Goal: Task Accomplishment & Management: Use online tool/utility

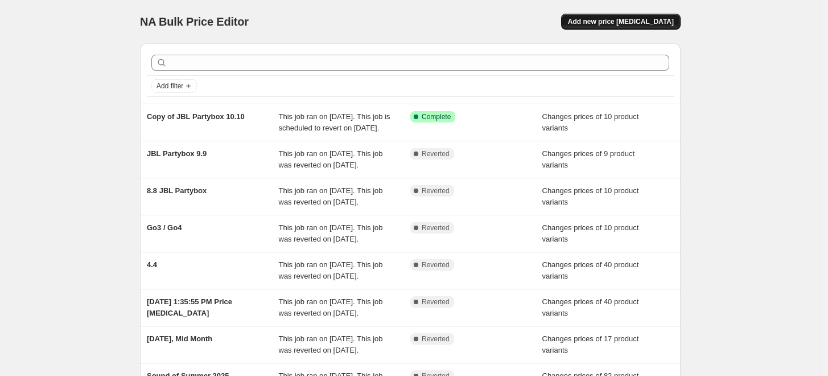
click at [631, 25] on span "Add new price [MEDICAL_DATA]" at bounding box center [621, 21] width 106 height 9
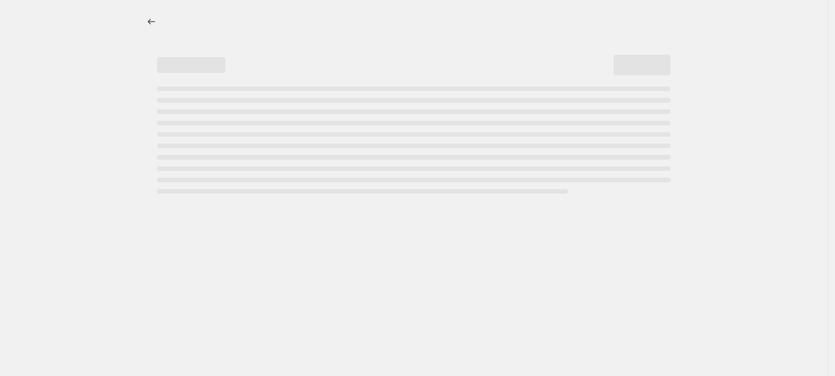
select select "percentage"
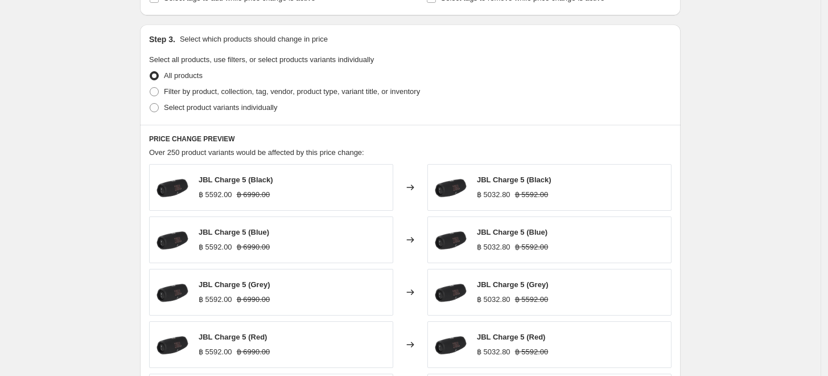
scroll to position [505, 0]
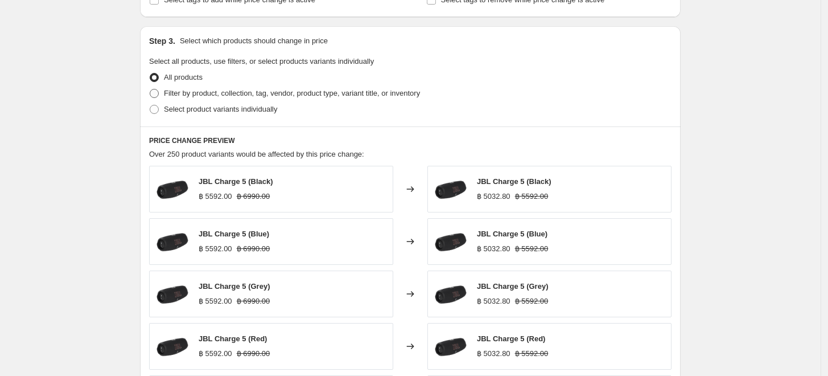
click at [211, 97] on span "Filter by product, collection, tag, vendor, product type, variant title, or inv…" at bounding box center [292, 93] width 256 height 9
click at [150, 89] on input "Filter by product, collection, tag, vendor, product type, variant title, or inv…" at bounding box center [150, 89] width 1 height 1
radio input "true"
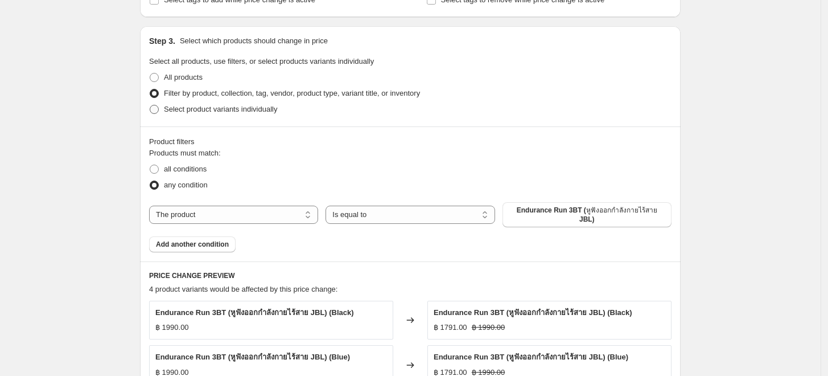
click at [221, 105] on span "Select product variants individually" at bounding box center [220, 109] width 113 height 9
click at [150, 105] on input "Select product variants individually" at bounding box center [150, 105] width 1 height 1
radio input "true"
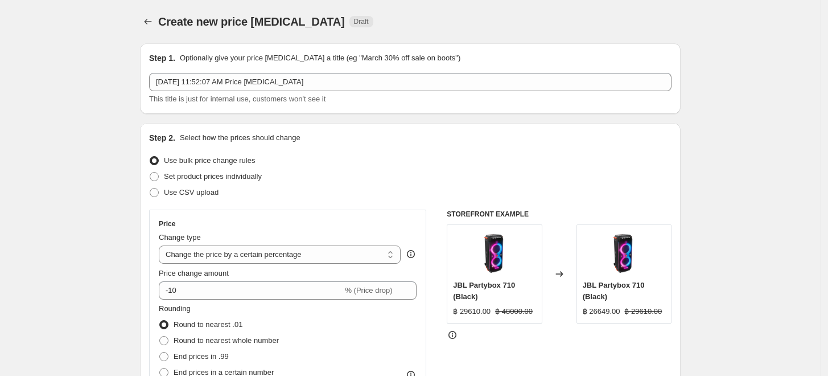
scroll to position [0, 0]
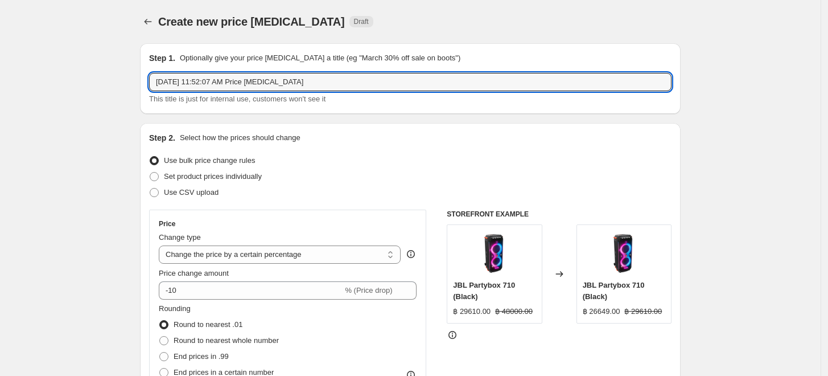
drag, startPoint x: 328, startPoint y: 81, endPoint x: 127, endPoint y: 76, distance: 201.0
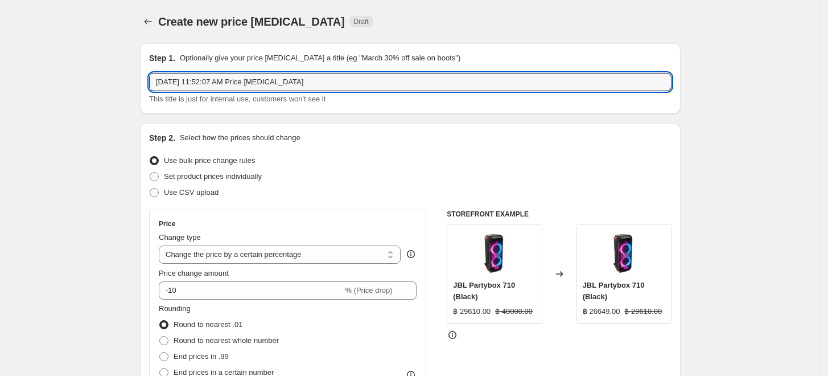
drag, startPoint x: 341, startPoint y: 83, endPoint x: 138, endPoint y: 80, distance: 203.2
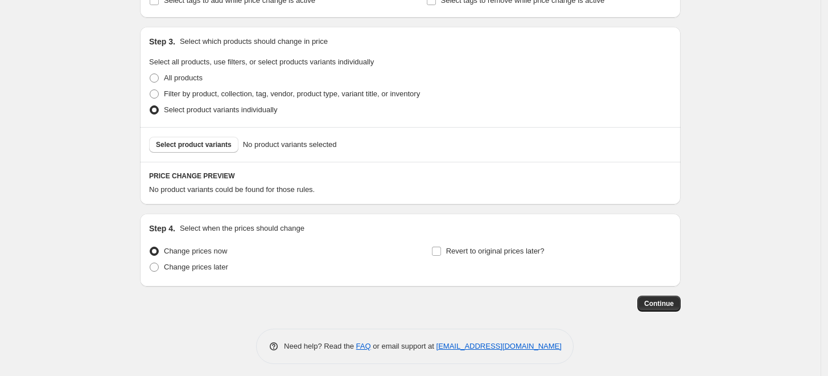
scroll to position [510, 0]
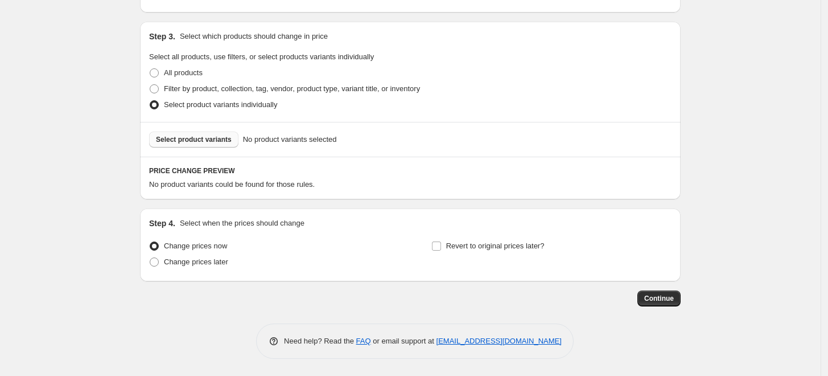
type input "10.10"
click at [203, 142] on span "Select product variants" at bounding box center [194, 139] width 76 height 9
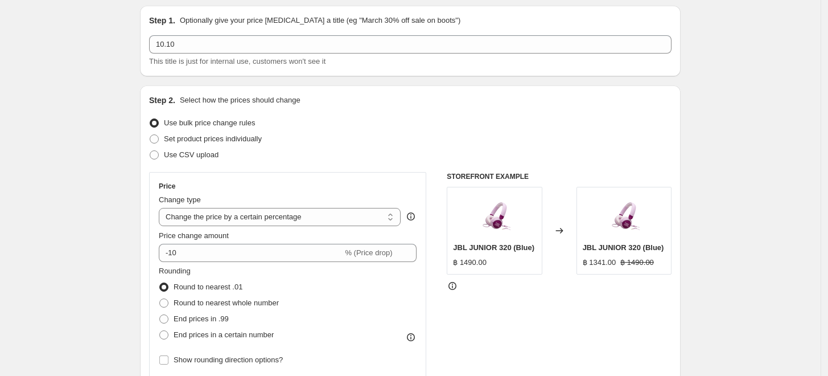
scroll to position [37, 0]
click at [301, 217] on select "Change the price to a certain amount Change the price by a certain amount Chang…" at bounding box center [280, 217] width 242 height 18
select select "ecap"
click at [162, 208] on select "Change the price to a certain amount Change the price by a certain amount Chang…" at bounding box center [280, 217] width 242 height 18
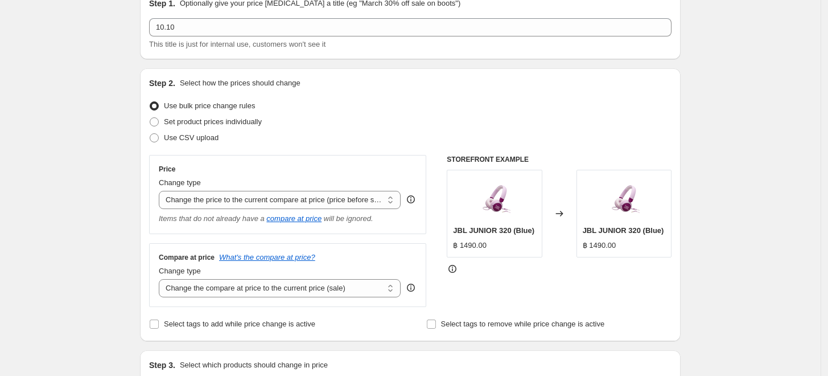
scroll to position [0, 0]
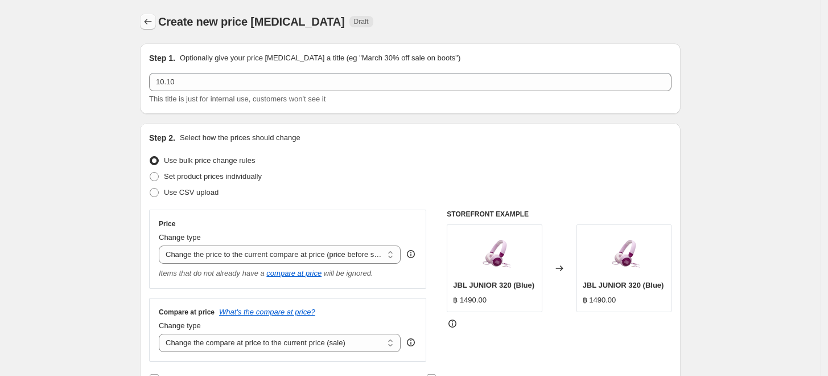
click at [149, 15] on button "Price change jobs" at bounding box center [148, 22] width 16 height 16
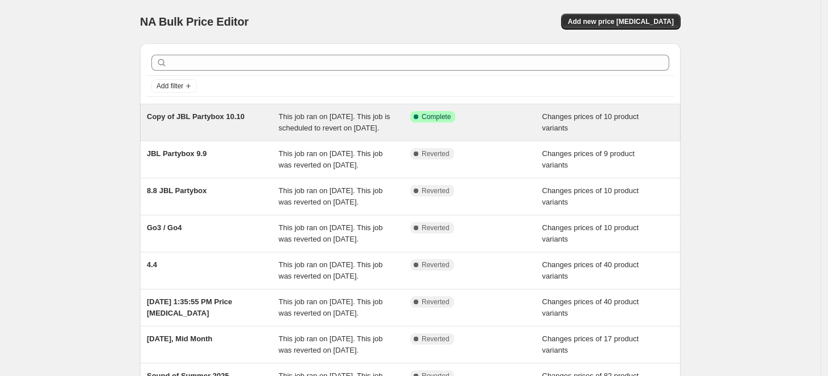
click at [626, 125] on div "Changes prices of 10 product variants" at bounding box center [608, 122] width 132 height 23
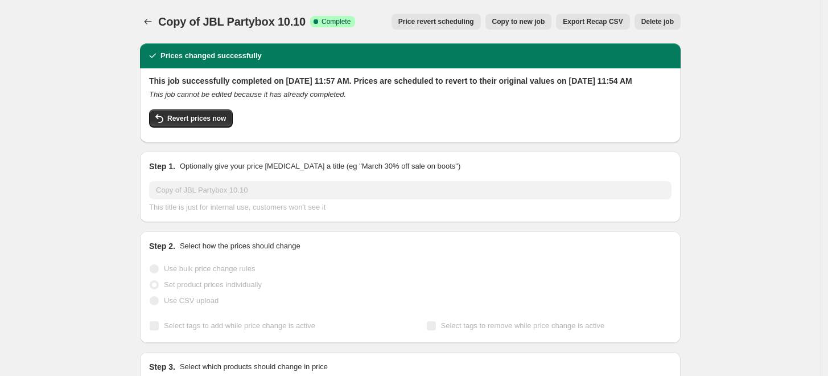
click at [515, 23] on span "Copy to new job" at bounding box center [518, 21] width 53 height 9
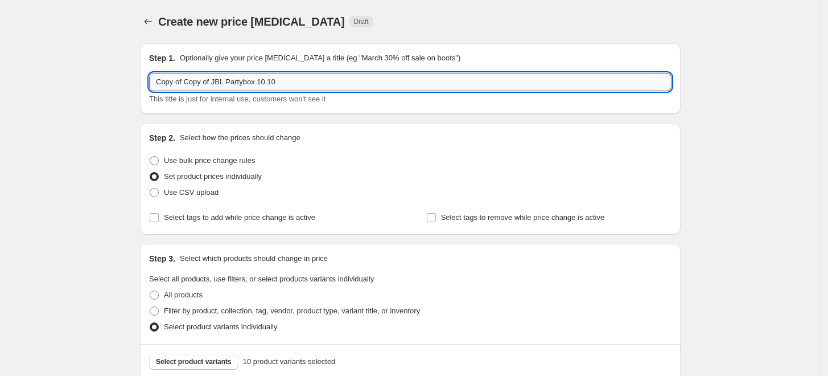
drag, startPoint x: 257, startPoint y: 84, endPoint x: 228, endPoint y: 80, distance: 29.2
click at [228, 80] on input "Copy of Copy of JBL Partybox 10.10" at bounding box center [410, 82] width 522 height 18
drag, startPoint x: 212, startPoint y: 83, endPoint x: 85, endPoint y: 73, distance: 127.3
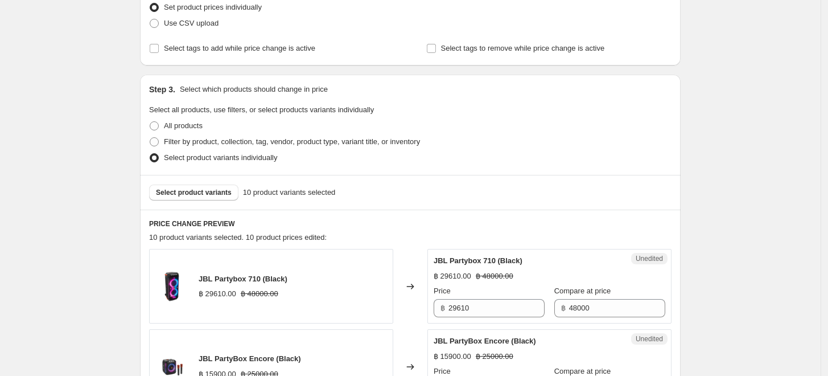
scroll to position [190, 0]
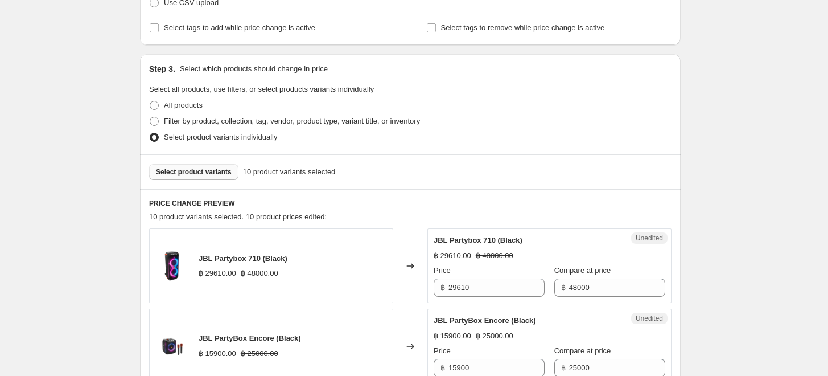
type input "JBL 10.10"
click at [203, 174] on span "Select product variants" at bounding box center [194, 171] width 76 height 9
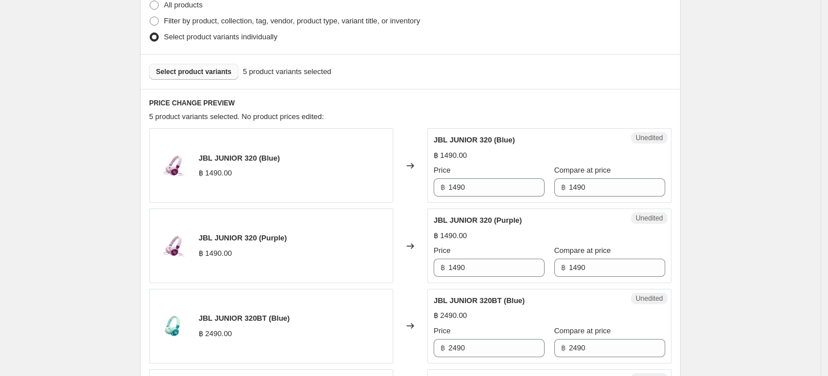
scroll to position [316, 0]
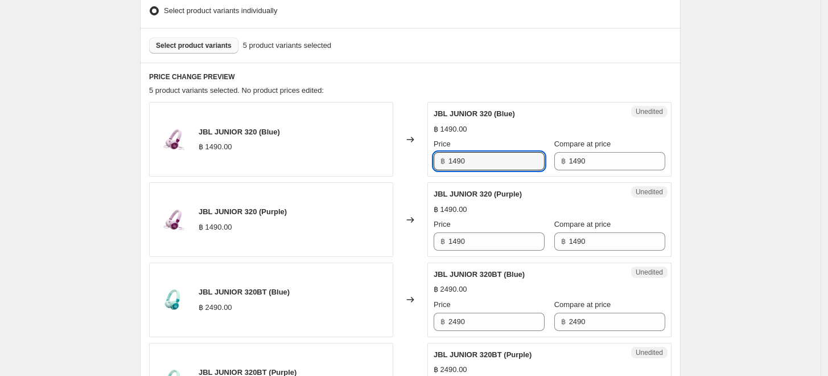
drag, startPoint x: 493, startPoint y: 167, endPoint x: 440, endPoint y: 167, distance: 53.5
click at [440, 167] on div "฿ 1490" at bounding box center [489, 161] width 111 height 18
click at [485, 159] on input "1416" at bounding box center [497, 161] width 96 height 18
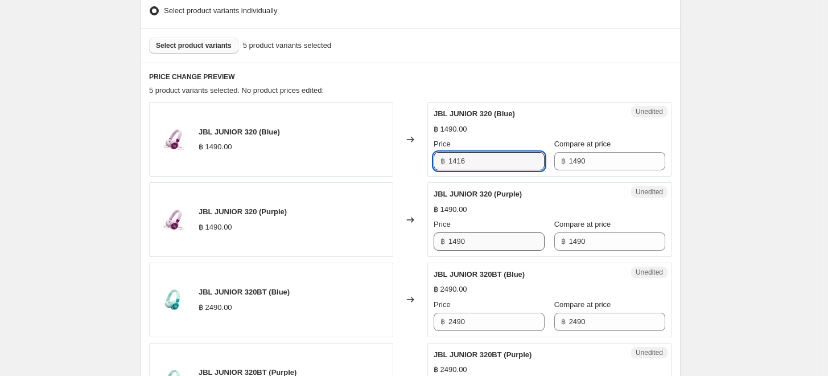
type input "1416"
click at [489, 244] on input "1490" at bounding box center [497, 241] width 96 height 18
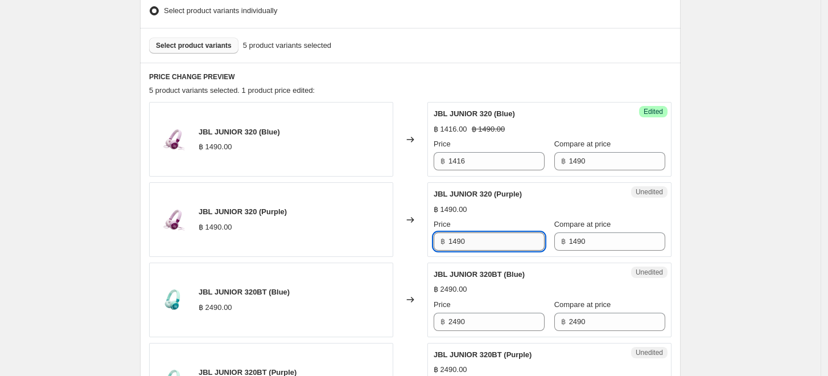
click at [489, 241] on input "1490" at bounding box center [497, 241] width 96 height 18
click at [489, 240] on input "1490" at bounding box center [497, 241] width 96 height 18
paste input "16"
click at [491, 242] on input "1416" at bounding box center [497, 241] width 96 height 18
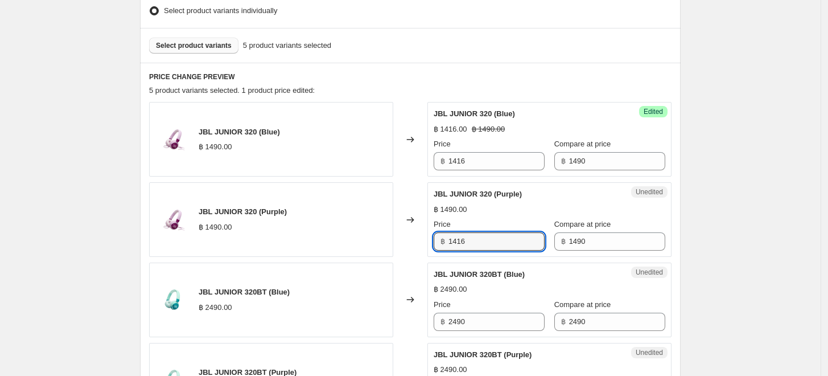
type input "1416"
click at [410, 253] on div "Changed to" at bounding box center [410, 219] width 34 height 75
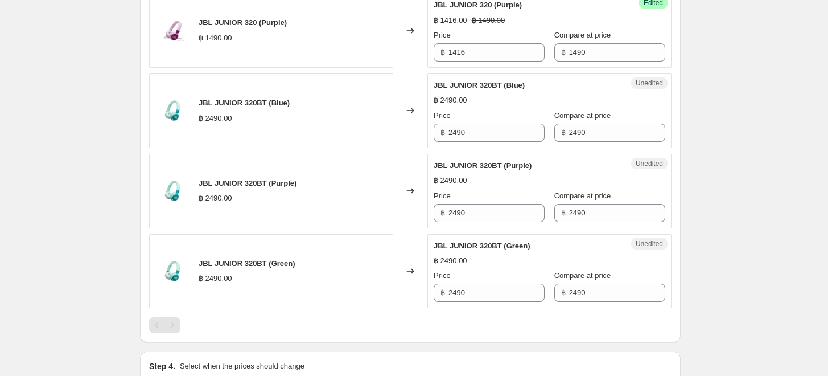
scroll to position [505, 0]
drag, startPoint x: 470, startPoint y: 127, endPoint x: 436, endPoint y: 127, distance: 34.2
click at [436, 127] on div "Unedited JBL JUNIOR 320BT (Blue) ฿ 2490.00 Price ฿ 2490 Compare at price ฿ 2490" at bounding box center [549, 110] width 244 height 75
click at [483, 133] on input "2366" at bounding box center [497, 132] width 96 height 18
click at [483, 131] on input "2366" at bounding box center [497, 132] width 96 height 18
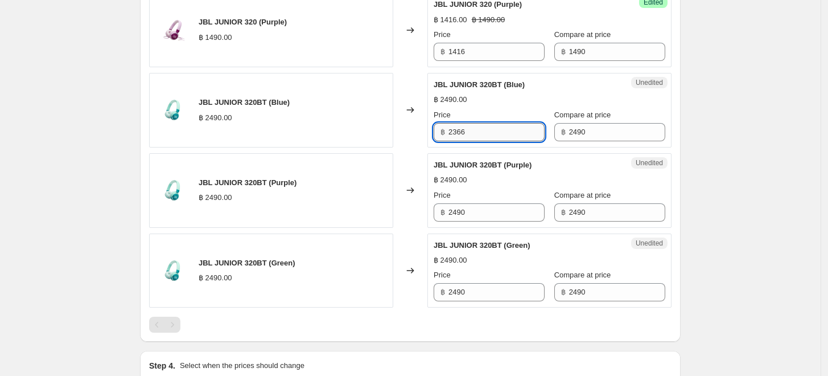
click at [483, 131] on input "2366" at bounding box center [497, 132] width 96 height 18
type input "2366"
click at [480, 208] on input "2490" at bounding box center [497, 212] width 96 height 18
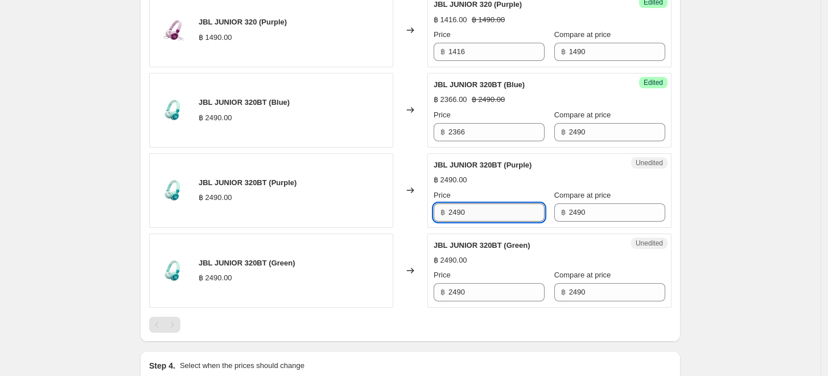
click at [480, 208] on input "2490" at bounding box center [497, 212] width 96 height 18
paste input "366"
type input "2366"
click at [474, 287] on input "2490" at bounding box center [497, 292] width 96 height 18
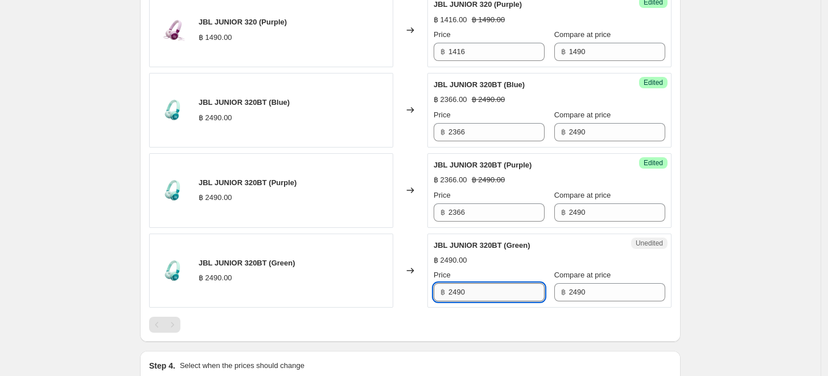
click at [474, 287] on input "2490" at bounding box center [497, 292] width 96 height 18
paste input "366"
type input "2366"
click at [108, 220] on div "Create new price [MEDICAL_DATA]. This page is ready Create new price [MEDICAL_D…" at bounding box center [410, 6] width 821 height 1023
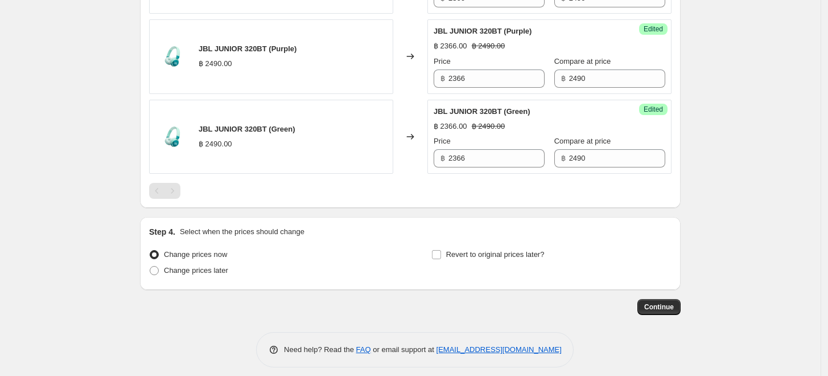
scroll to position [647, 0]
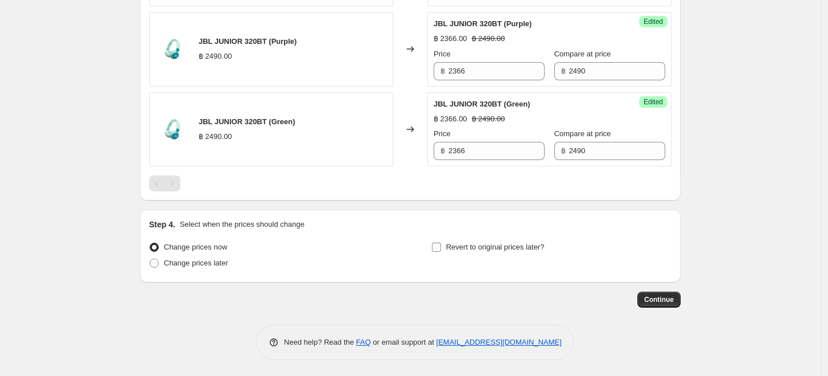
click at [460, 251] on span "Revert to original prices later?" at bounding box center [495, 246] width 98 height 11
click at [441, 251] on input "Revert to original prices later?" at bounding box center [436, 246] width 9 height 9
checkbox input "true"
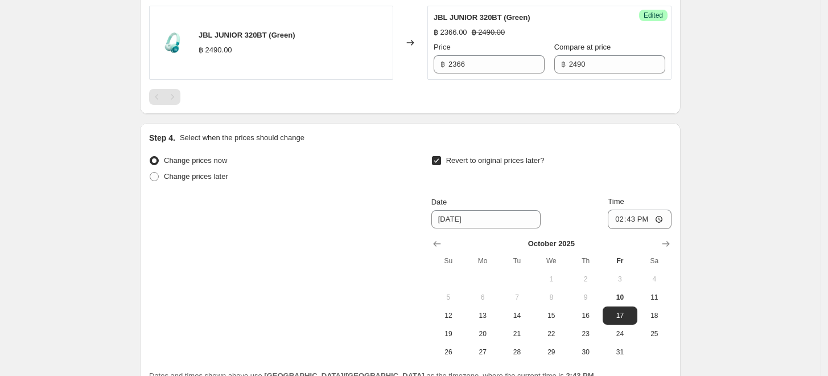
scroll to position [773, 0]
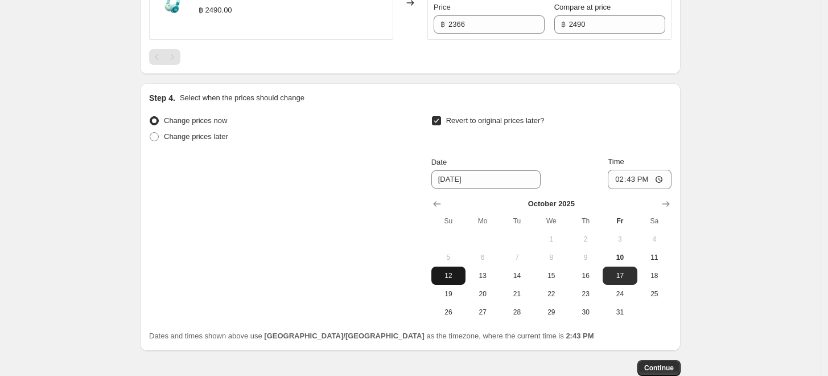
click at [453, 278] on span "12" at bounding box center [448, 275] width 25 height 9
type input "[DATE]"
click at [643, 181] on input "14:43" at bounding box center [640, 179] width 64 height 19
click at [664, 181] on input "14:43" at bounding box center [640, 179] width 64 height 19
type input "23:59"
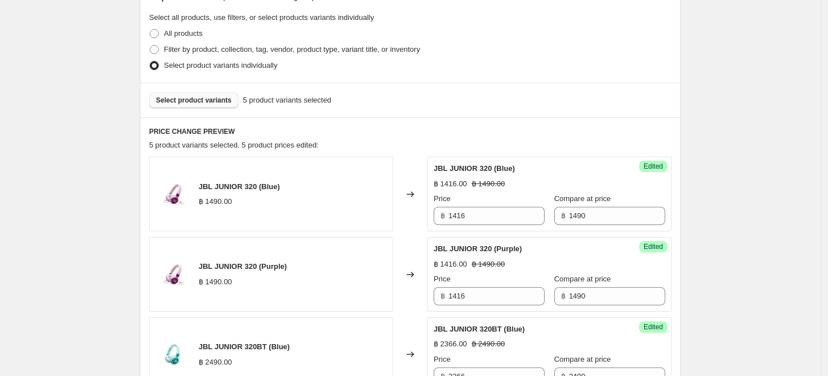
scroll to position [141, 0]
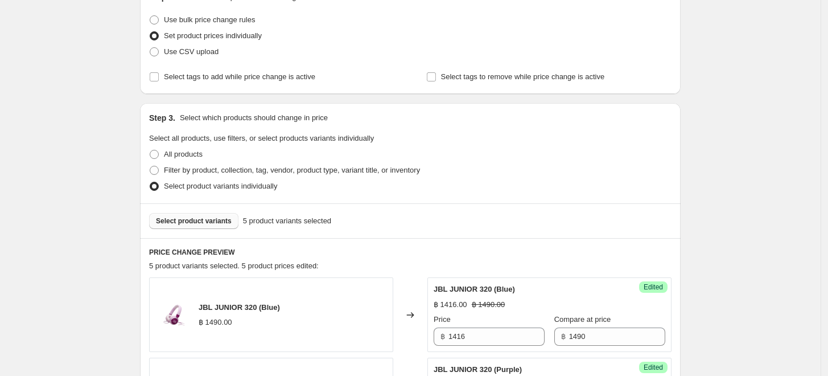
click at [200, 220] on span "Select product variants" at bounding box center [194, 220] width 76 height 9
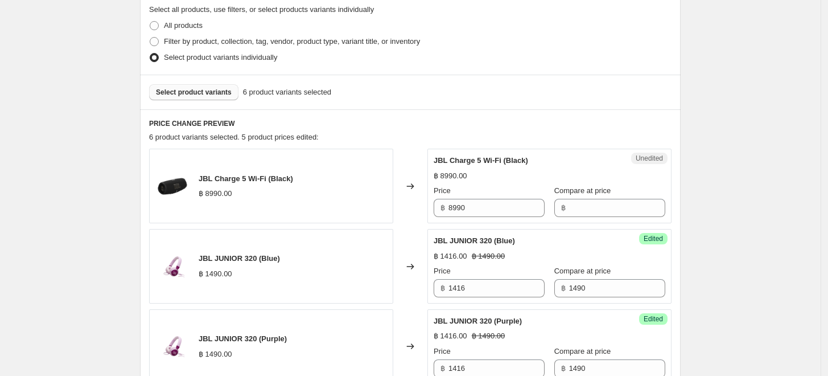
scroll to position [267, 0]
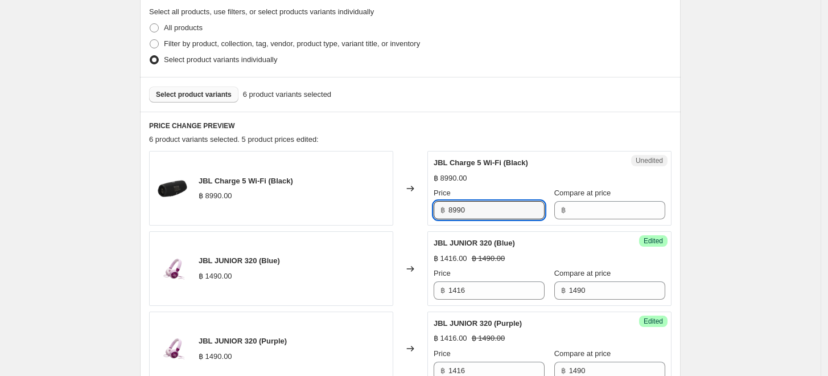
drag, startPoint x: 510, startPoint y: 209, endPoint x: 433, endPoint y: 202, distance: 77.1
click at [433, 202] on div "Unedited JBL Charge 5 Wi-Fi (Black) ฿ 8990.00 Price ฿ 8990 Compare at price ฿" at bounding box center [549, 188] width 244 height 75
click at [622, 213] on input "Compare at price" at bounding box center [617, 210] width 96 height 18
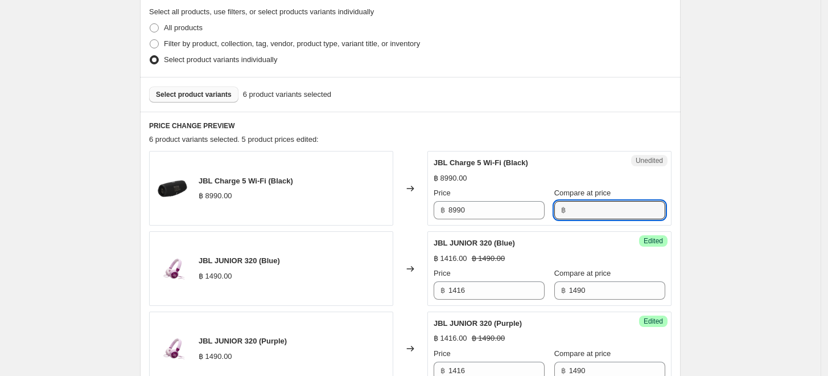
paste input "8990"
type input "8990"
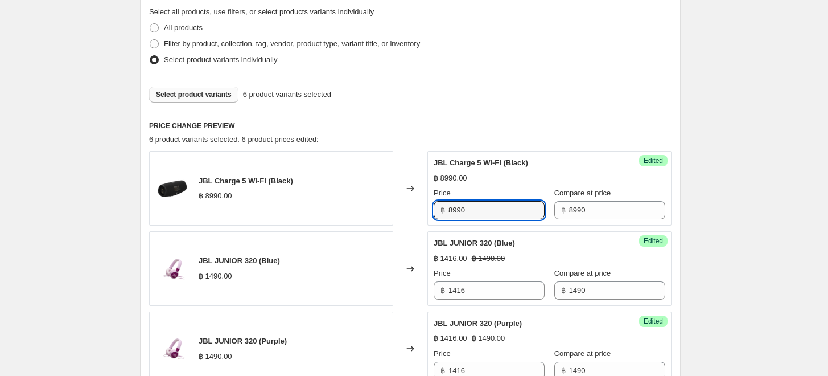
drag, startPoint x: 487, startPoint y: 215, endPoint x: 423, endPoint y: 207, distance: 64.7
click at [423, 207] on div "JBL Charge 5 Wi-Fi (Black) ฿ 8990.00 Changed to Success Edited JBL Charge 5 Wi-…" at bounding box center [410, 188] width 522 height 75
type input "8091"
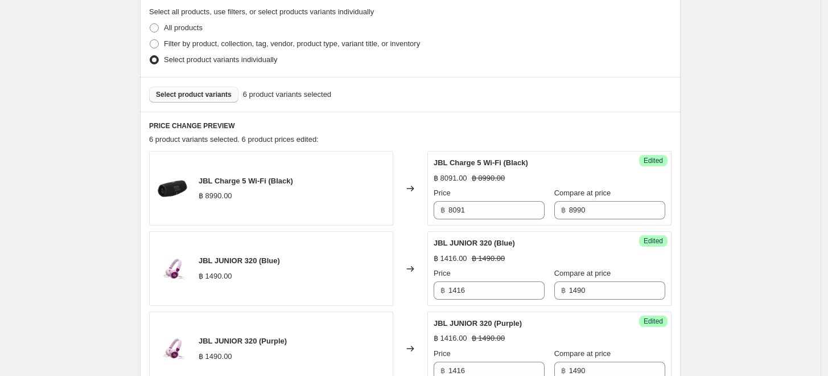
click at [582, 108] on div "Select product variants 6 product variants selected" at bounding box center [410, 94] width 541 height 35
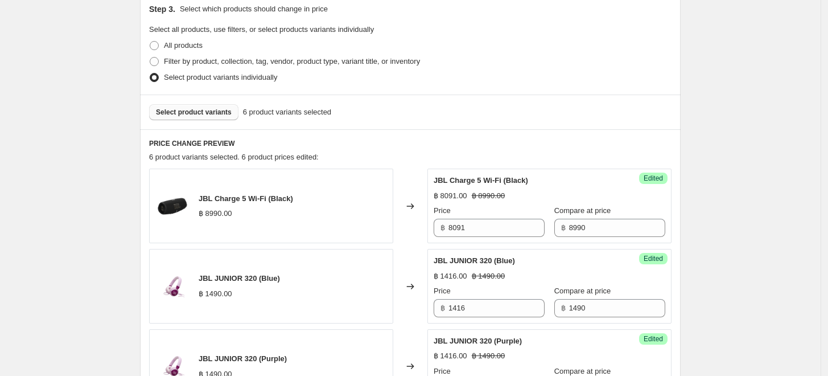
scroll to position [253, 0]
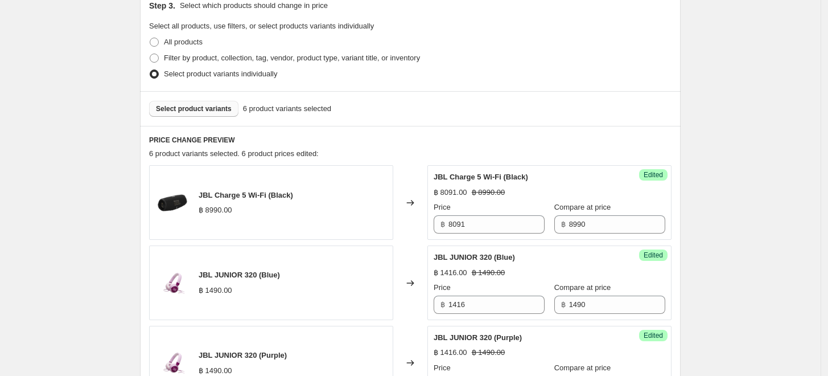
click at [219, 113] on button "Select product variants" at bounding box center [193, 109] width 89 height 16
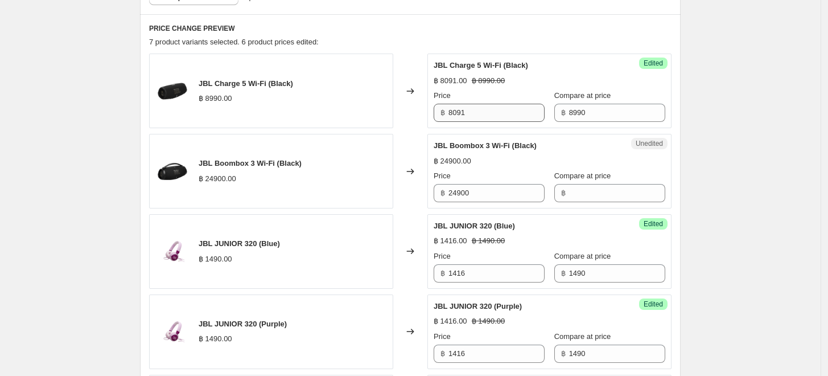
scroll to position [379, 0]
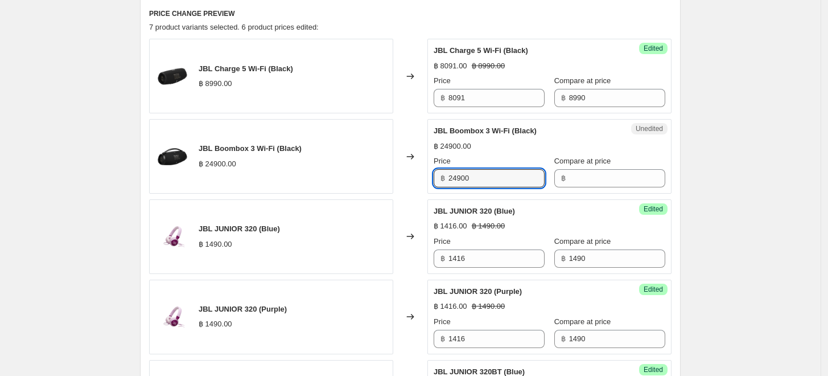
drag, startPoint x: 482, startPoint y: 176, endPoint x: 433, endPoint y: 176, distance: 48.9
click at [433, 176] on div "Unedited JBL Boombox 3 Wi-Fi (Black) ฿ 24900.00 Price ฿ 24900 Compare at price ฿" at bounding box center [549, 156] width 244 height 75
click at [604, 182] on input "Compare at price" at bounding box center [617, 178] width 96 height 18
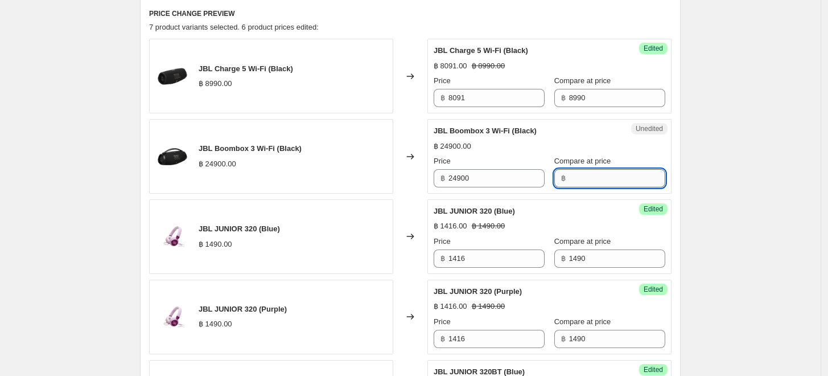
paste input "24900"
type input "24900"
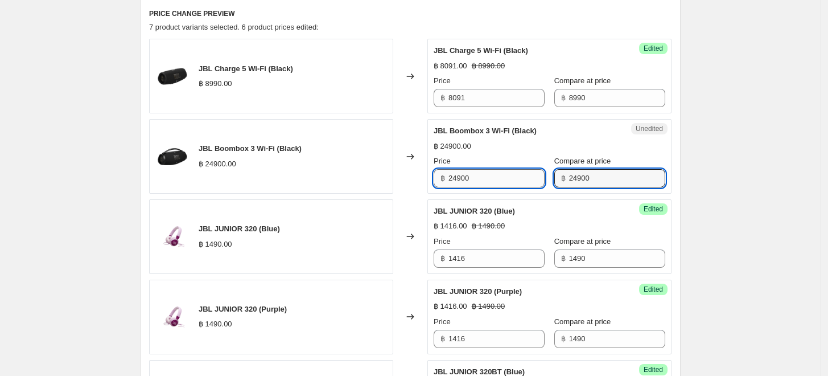
click at [479, 179] on input "24900" at bounding box center [497, 178] width 96 height 18
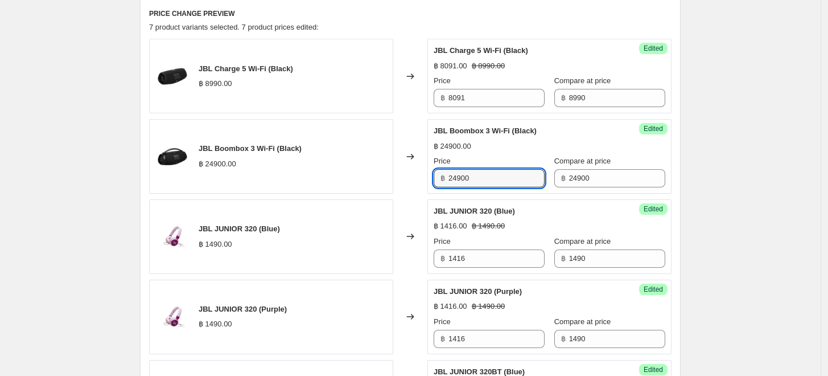
drag, startPoint x: 479, startPoint y: 179, endPoint x: 449, endPoint y: 179, distance: 30.7
click at [449, 179] on div "฿ 24900" at bounding box center [489, 178] width 111 height 18
type input "22410"
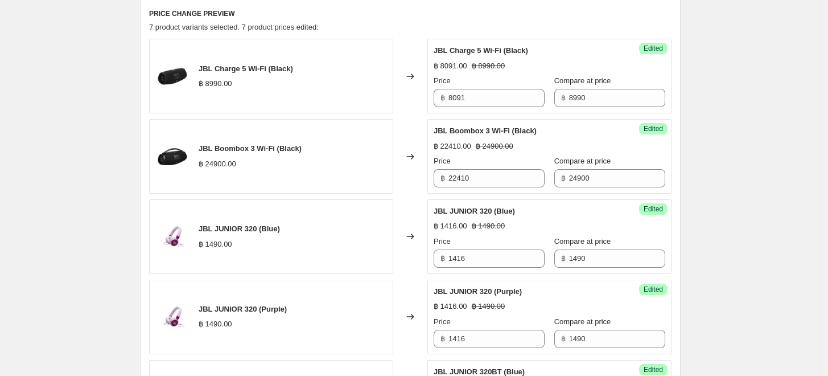
click at [746, 215] on div "Create new price [MEDICAL_DATA]. This page is ready Create new price [MEDICAL_D…" at bounding box center [410, 310] width 821 height 1379
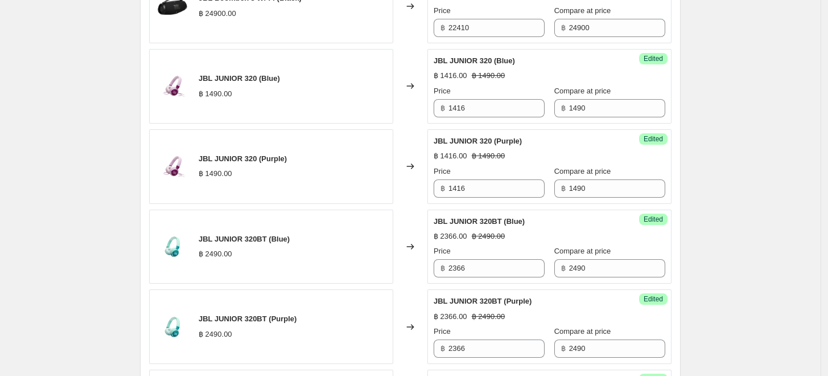
scroll to position [316, 0]
